Goal: Information Seeking & Learning: Learn about a topic

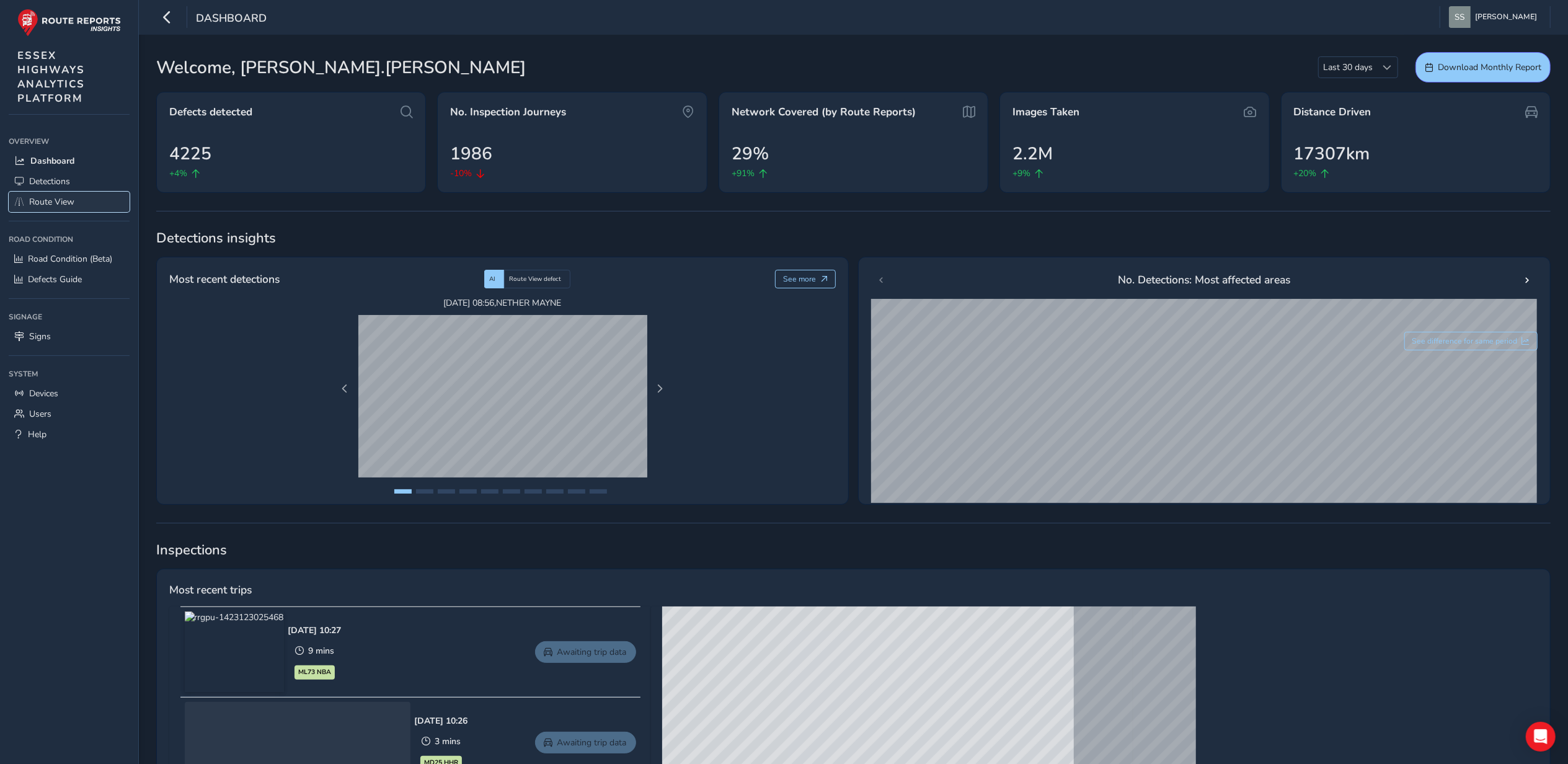
click at [61, 203] on span "Route View" at bounding box center [52, 202] width 45 height 12
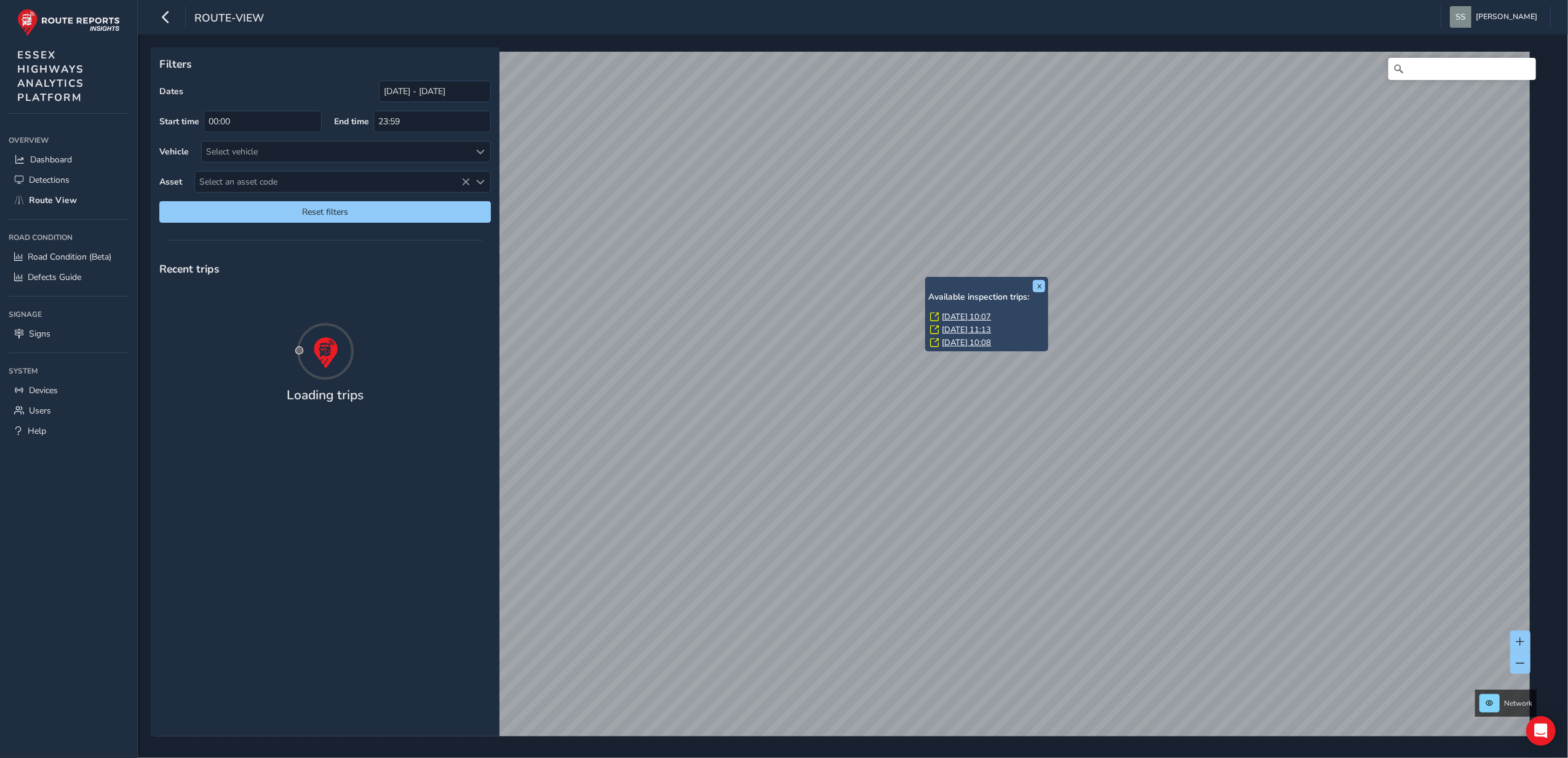
click at [991, 316] on link "[DATE] 10:07" at bounding box center [966, 317] width 49 height 11
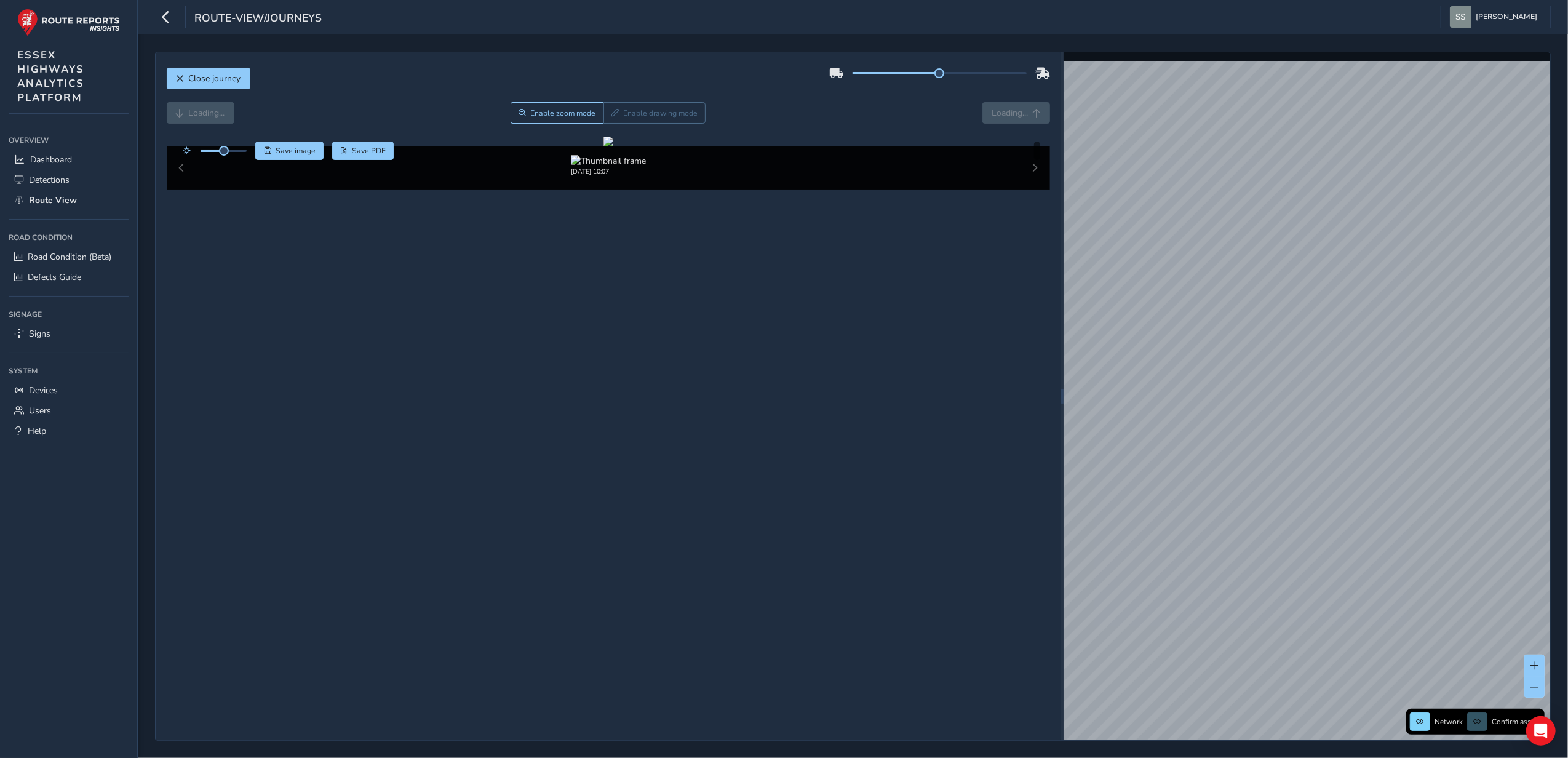
click at [183, 190] on div "[DATE] 10:07" at bounding box center [608, 167] width 884 height 43
click at [179, 190] on div "[DATE] 10:07" at bounding box center [608, 167] width 884 height 43
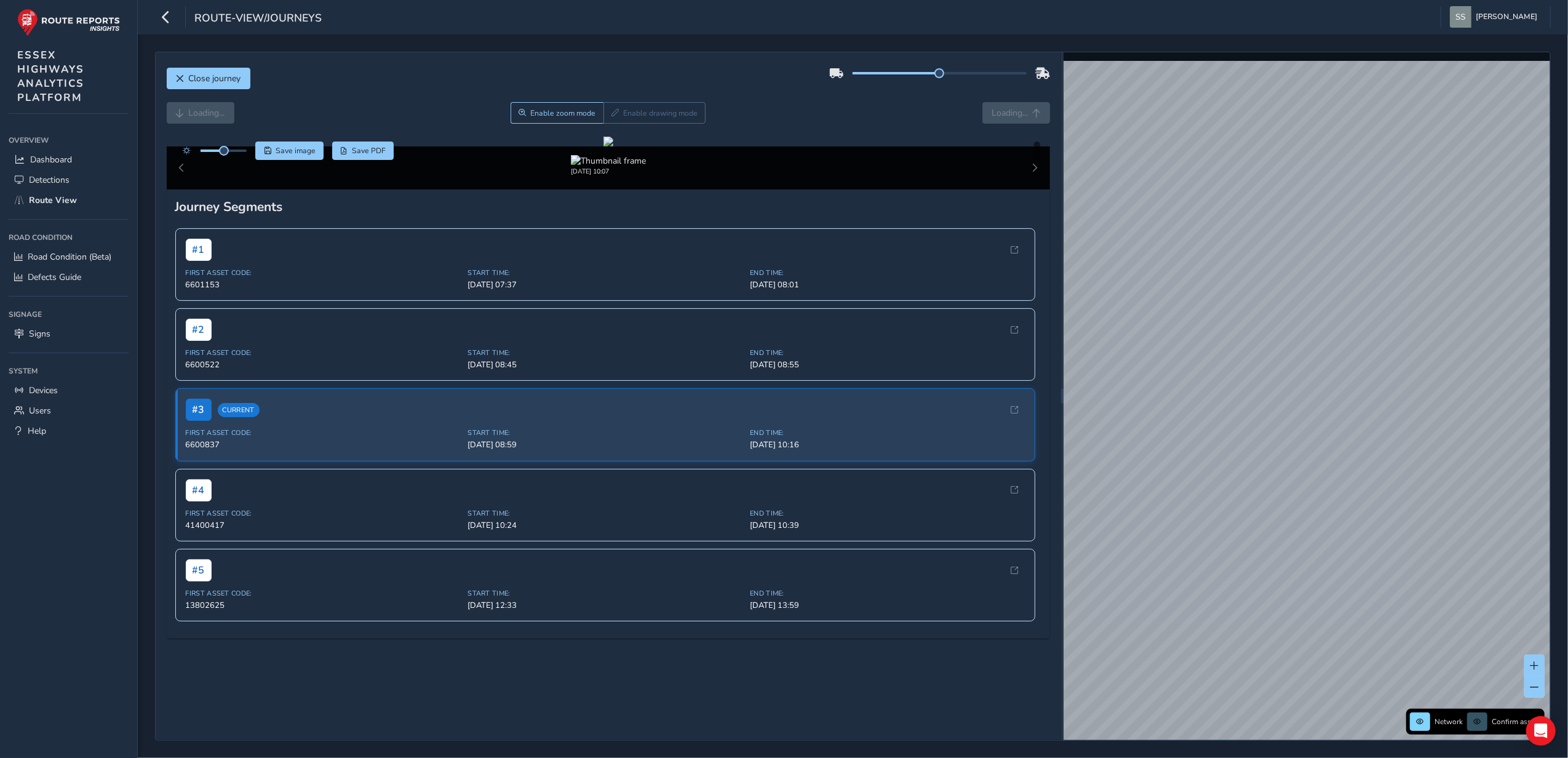
click at [921, 75] on div at bounding box center [939, 73] width 220 height 20
click at [918, 72] on span at bounding box center [897, 73] width 87 height 3
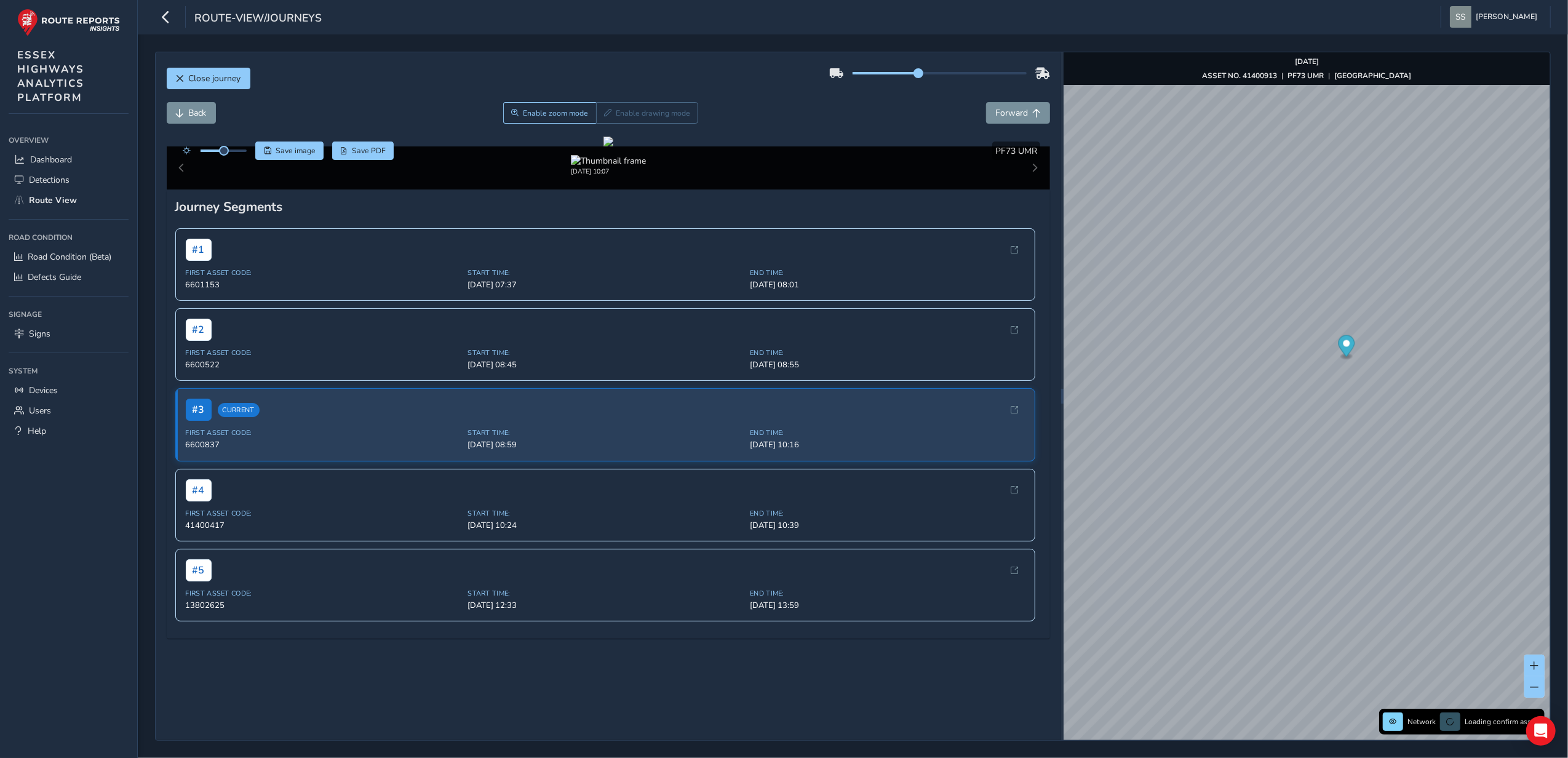
drag, startPoint x: 924, startPoint y: 73, endPoint x: 904, endPoint y: 75, distance: 20.1
click at [913, 75] on span at bounding box center [918, 73] width 10 height 10
click at [1371, 479] on link "[DATE] 11:13" at bounding box center [1346, 478] width 49 height 11
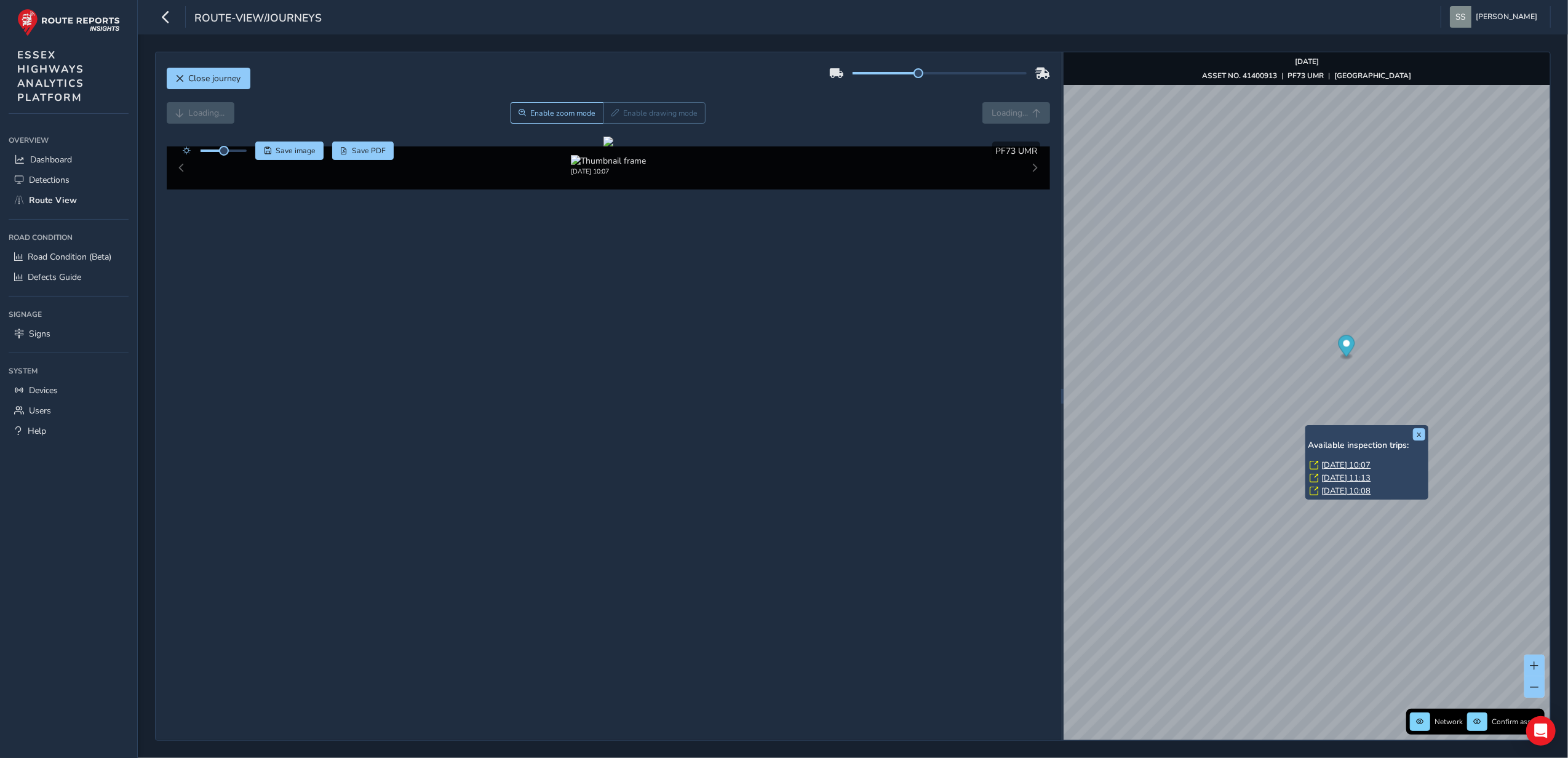
click at [1371, 490] on link "[DATE] 10:08" at bounding box center [1346, 491] width 49 height 11
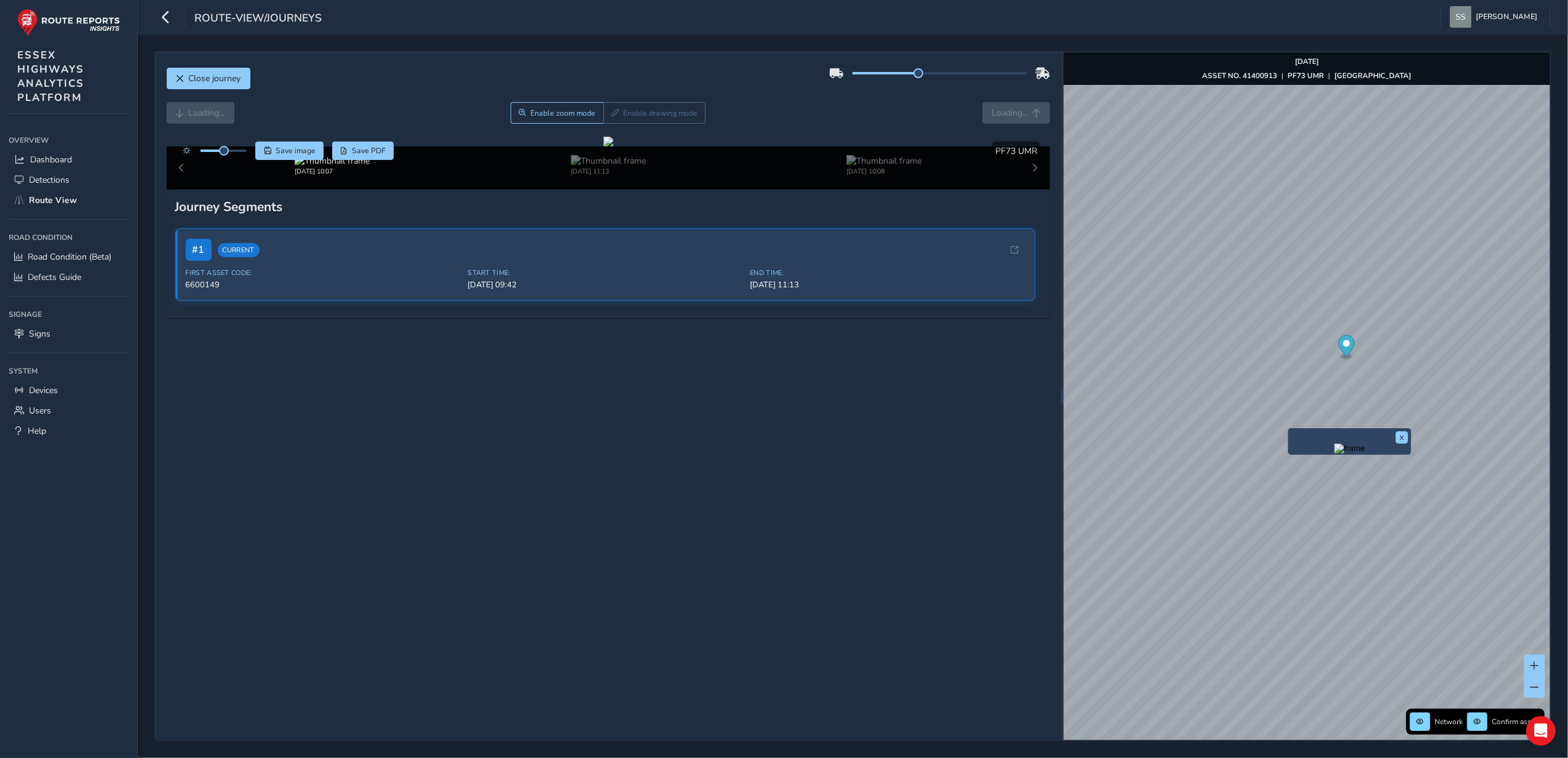
click at [1335, 454] on img "Preview frame" at bounding box center [1349, 448] width 31 height 10
click at [184, 190] on div "[DATE] 10:07 [DATE] 11:13 [DATE] 10:08" at bounding box center [608, 167] width 884 height 43
click at [343, 166] on img at bounding box center [332, 161] width 75 height 12
click at [190, 113] on span "Back" at bounding box center [197, 113] width 18 height 12
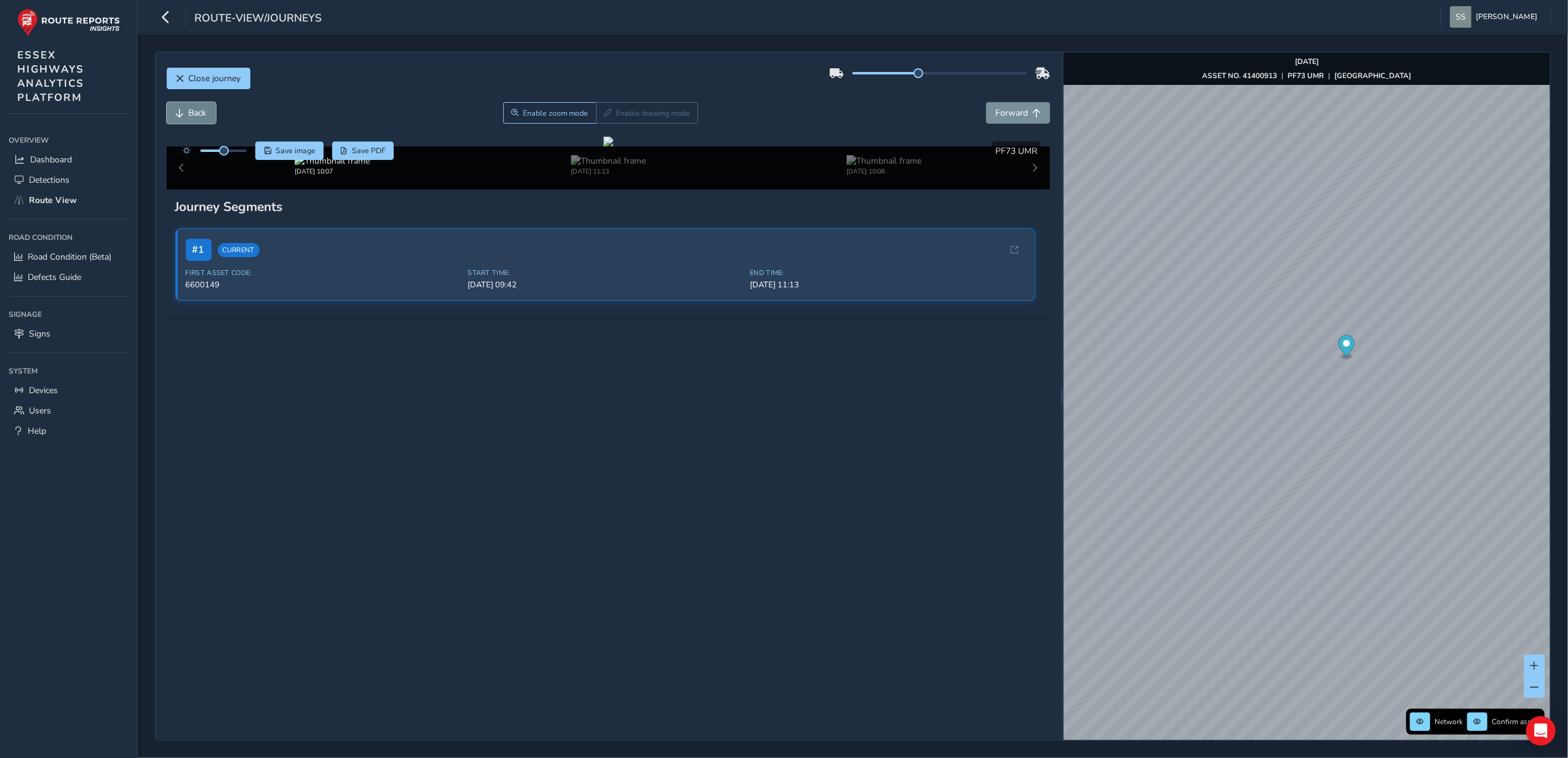
click at [190, 113] on span "Back" at bounding box center [197, 113] width 18 height 12
click at [203, 107] on button "Back" at bounding box center [191, 113] width 49 height 21
click at [206, 112] on span "Back" at bounding box center [197, 113] width 18 height 12
click at [205, 112] on span "Back" at bounding box center [197, 113] width 18 height 12
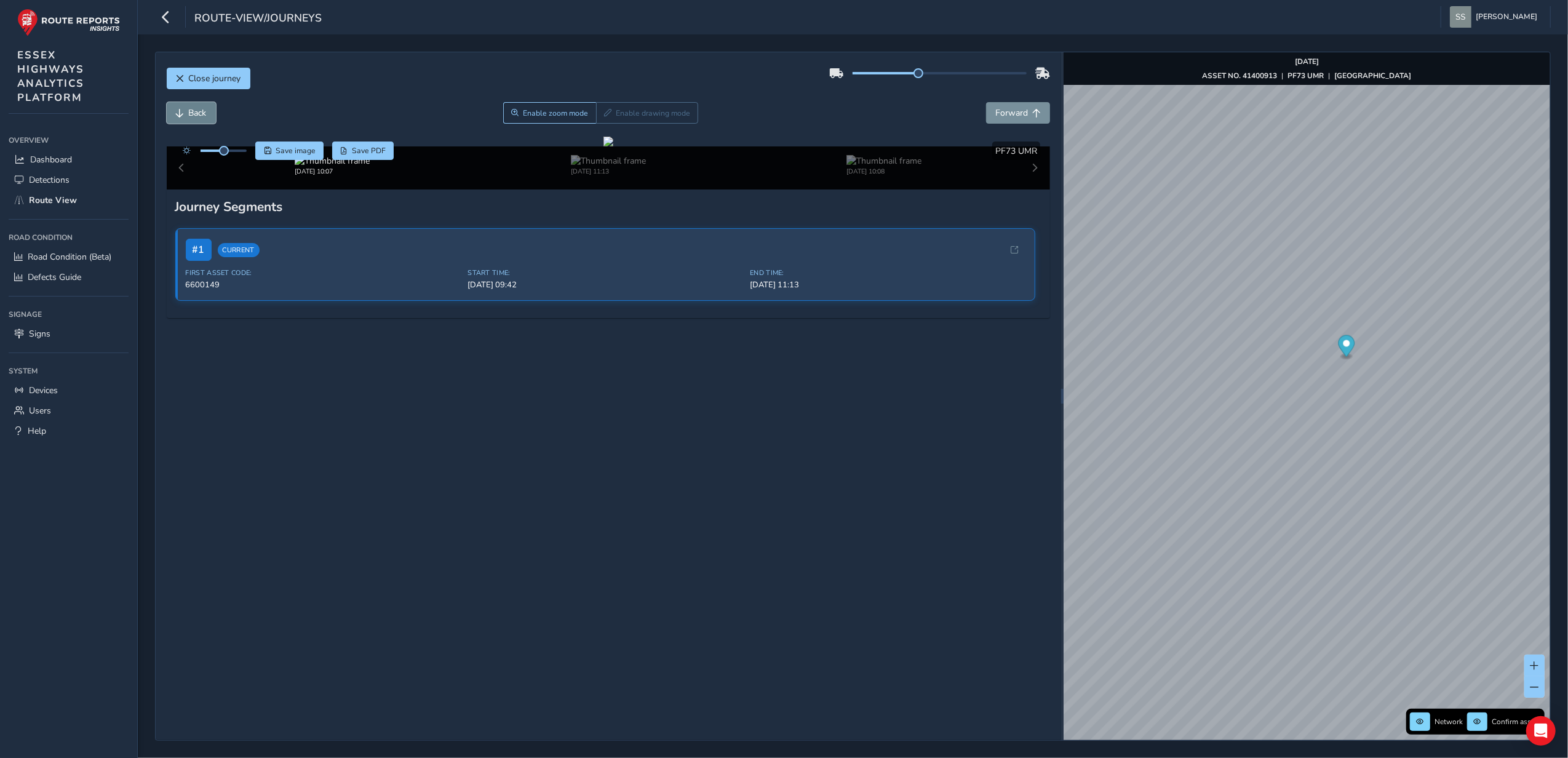
click at [201, 116] on span "Back" at bounding box center [197, 113] width 18 height 12
drag, startPoint x: 205, startPoint y: 666, endPoint x: 323, endPoint y: 664, distance: 118.0
click at [323, 190] on div "[DATE] 10:07 [DATE] 11:13 [DATE] 10:08" at bounding box center [608, 167] width 884 height 43
click at [180, 190] on div "[DATE] 10:07 [DATE] 11:13 [DATE] 10:08" at bounding box center [608, 167] width 884 height 43
click at [184, 190] on div "[DATE] 10:07 [DATE] 11:13 [DATE] 10:08" at bounding box center [608, 167] width 884 height 43
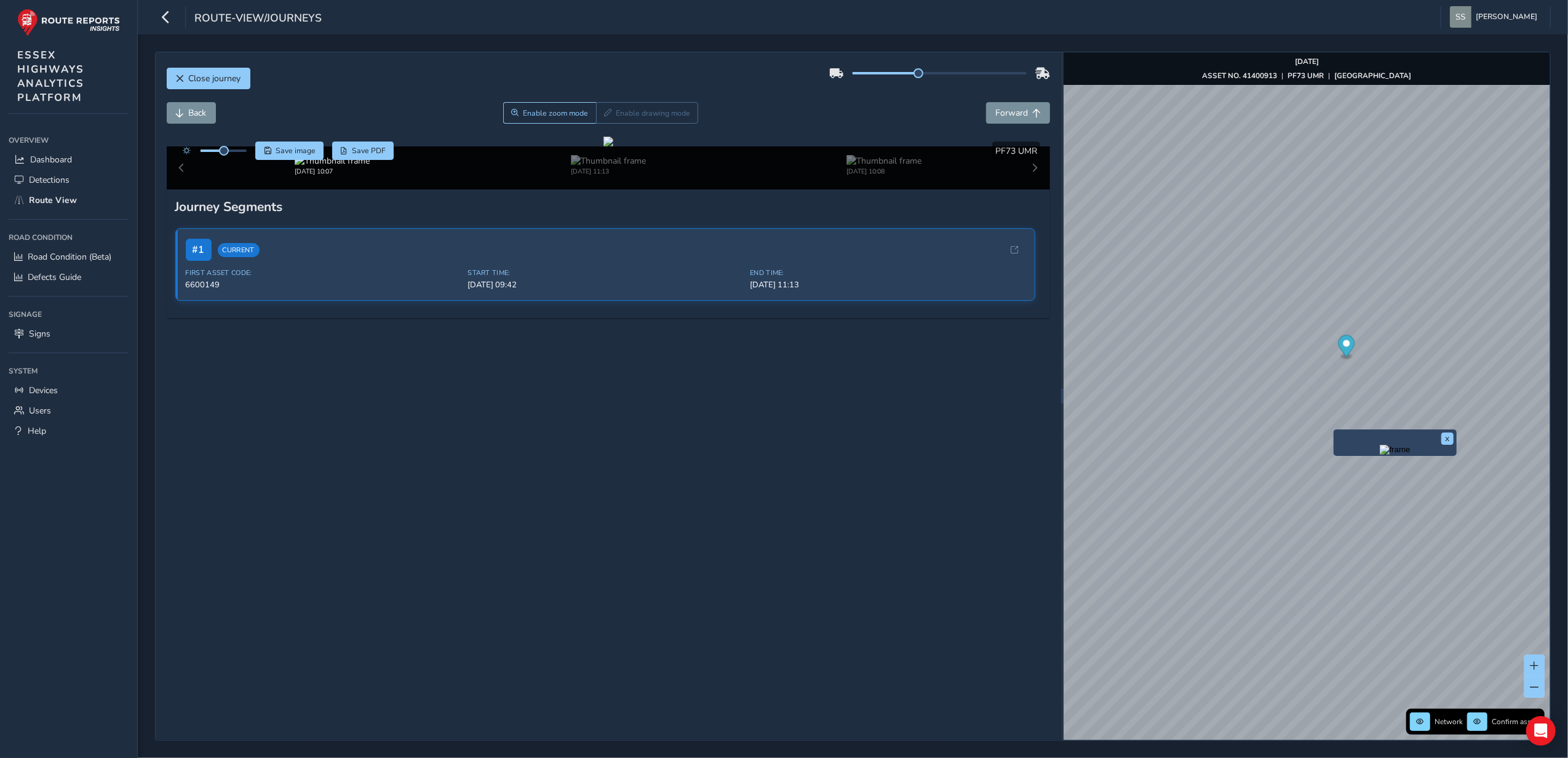
click at [1380, 455] on img "Preview frame" at bounding box center [1395, 449] width 31 height 10
click at [1365, 435] on div "x" at bounding box center [1426, 445] width 123 height 26
click at [1365, 432] on div "x" at bounding box center [1426, 445] width 123 height 26
drag, startPoint x: 226, startPoint y: 153, endPoint x: 288, endPoint y: 153, distance: 62.0
click at [288, 153] on div "Save image Save PDF" at bounding box center [286, 151] width 218 height 19
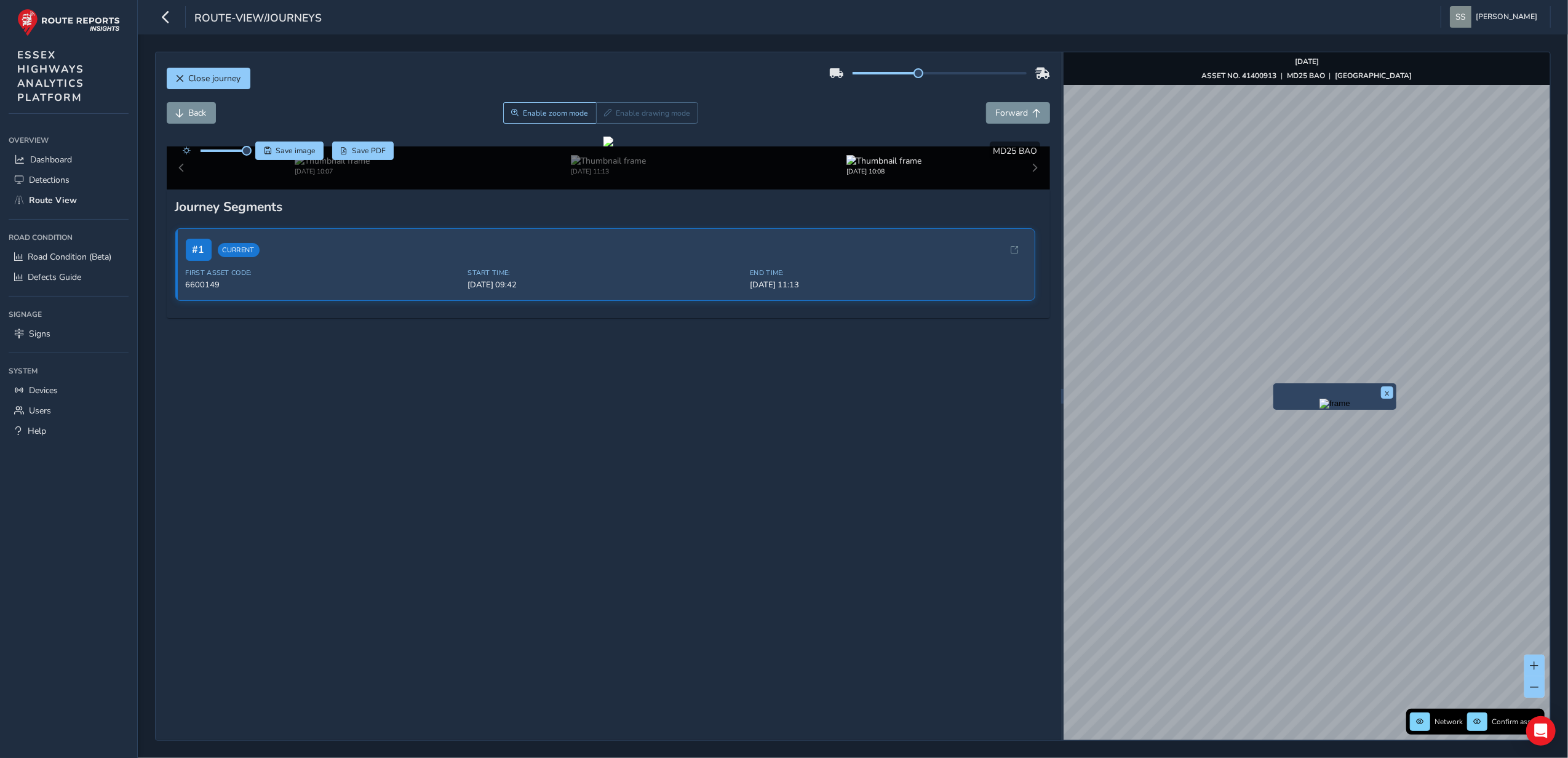
click at [1278, 388] on div "x" at bounding box center [1335, 396] width 117 height 20
click at [1296, 370] on div "x" at bounding box center [1355, 382] width 123 height 26
click at [1371, 394] on img "Preview frame" at bounding box center [1355, 389] width 31 height 10
click at [1315, 354] on div "x" at bounding box center [1375, 366] width 123 height 26
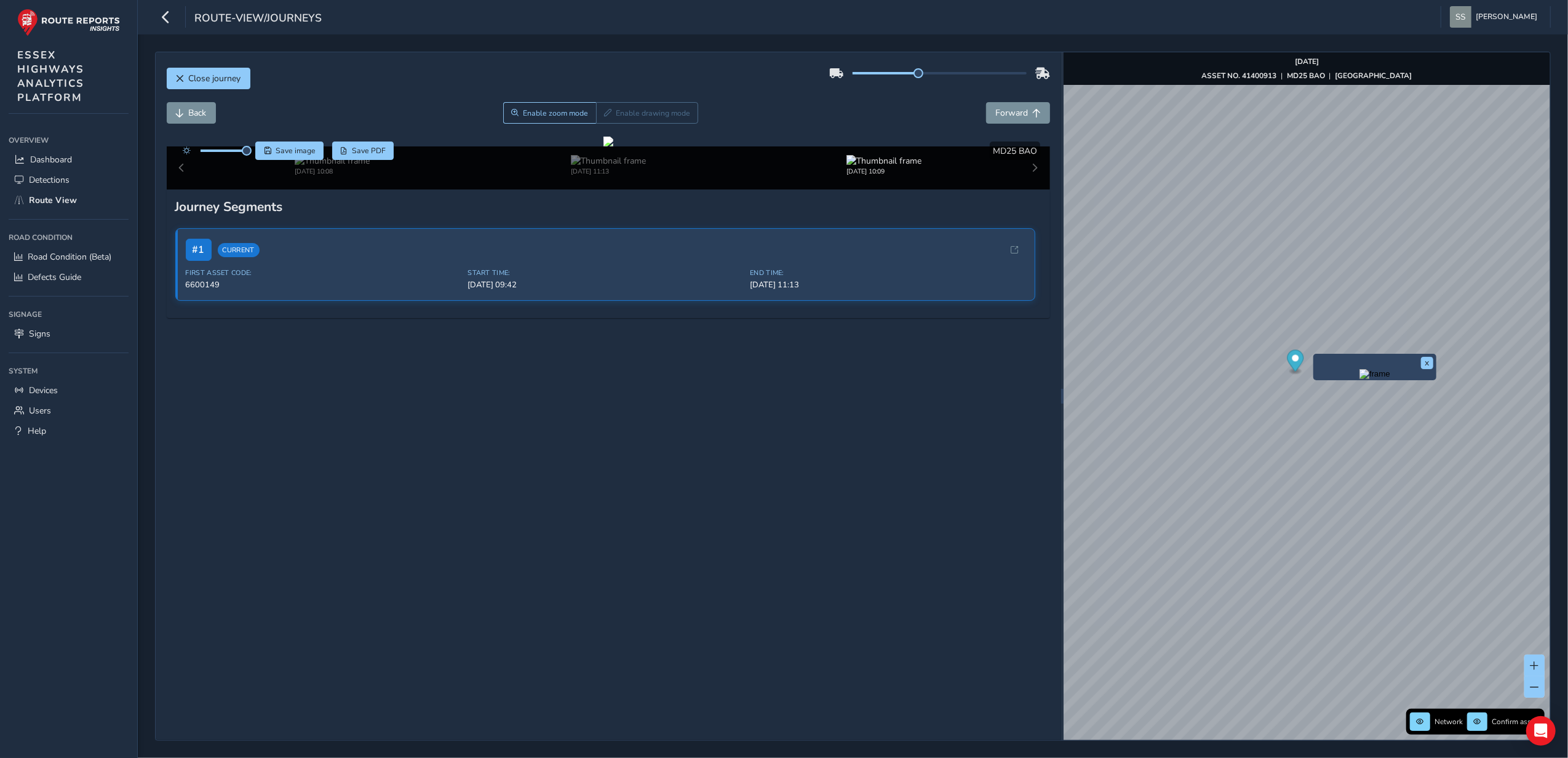
click at [1360, 379] on img "Preview frame" at bounding box center [1375, 374] width 31 height 10
click at [1336, 343] on div "x" at bounding box center [1394, 352] width 117 height 20
click at [1333, 342] on div "x" at bounding box center [1394, 352] width 123 height 26
click at [1378, 365] on img "Preview frame" at bounding box center [1393, 360] width 31 height 10
click at [1352, 326] on div "x" at bounding box center [1414, 339] width 123 height 26
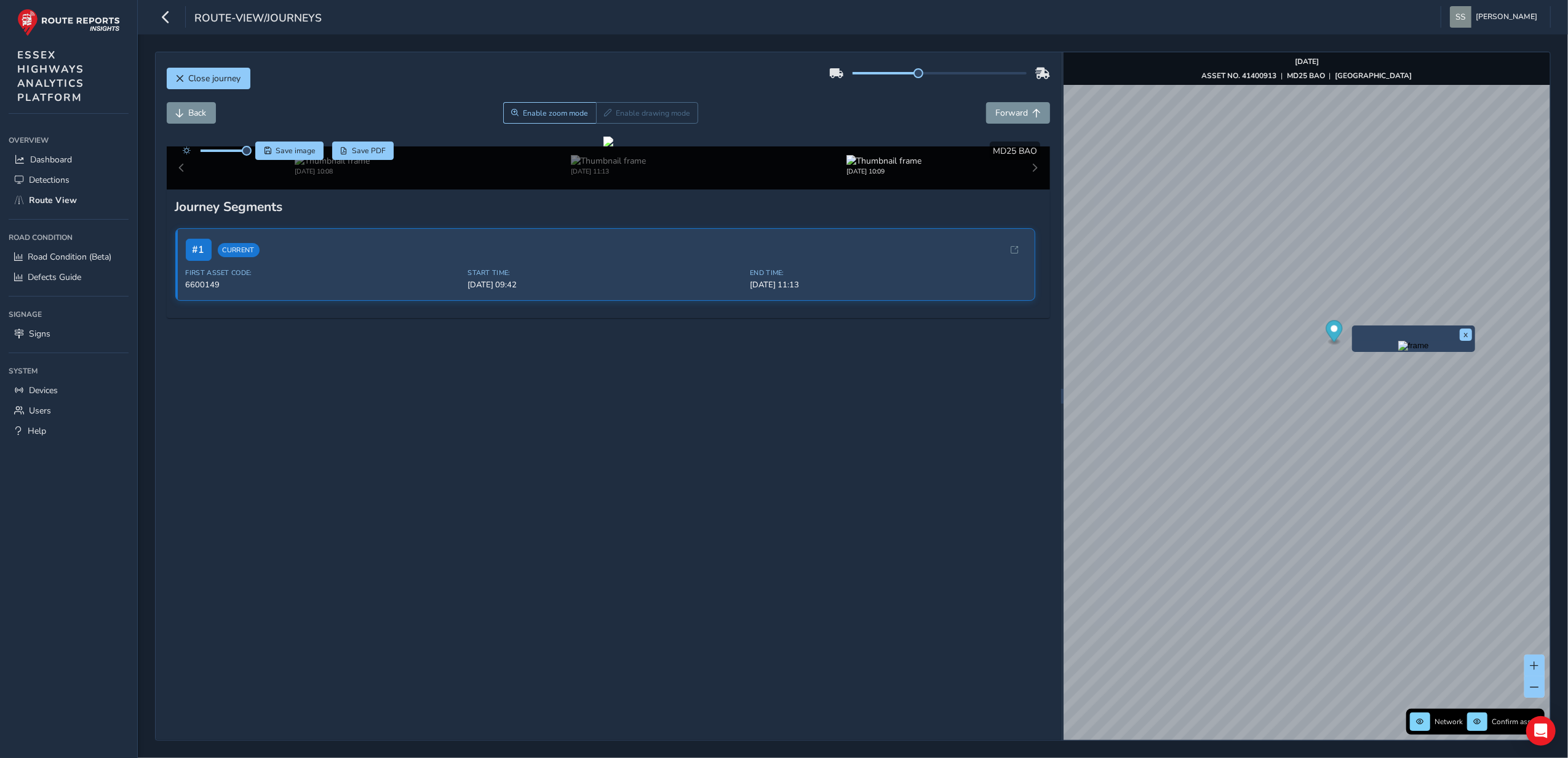
click at [1399, 351] on img "Preview frame" at bounding box center [1414, 345] width 31 height 10
click at [1563, 148] on div "Close journey Back Enable zoom mode Enable drawing mode Forward Click and Drag …" at bounding box center [853, 396] width 1430 height 724
